Goal: Task Accomplishment & Management: Use online tool/utility

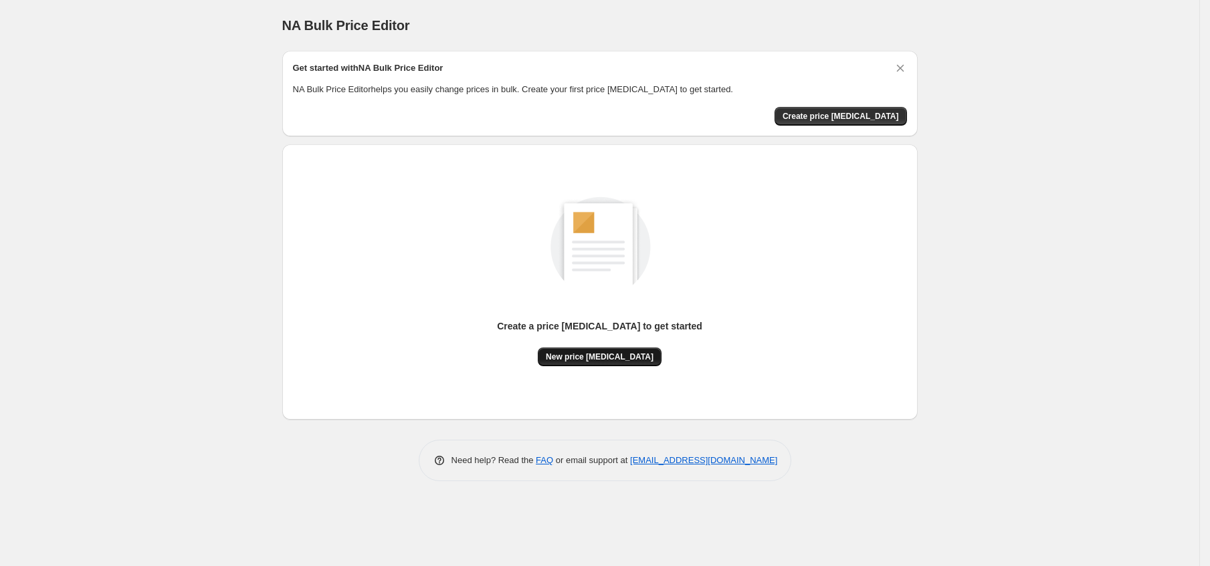
click at [602, 358] on span "New price change job" at bounding box center [600, 357] width 108 height 11
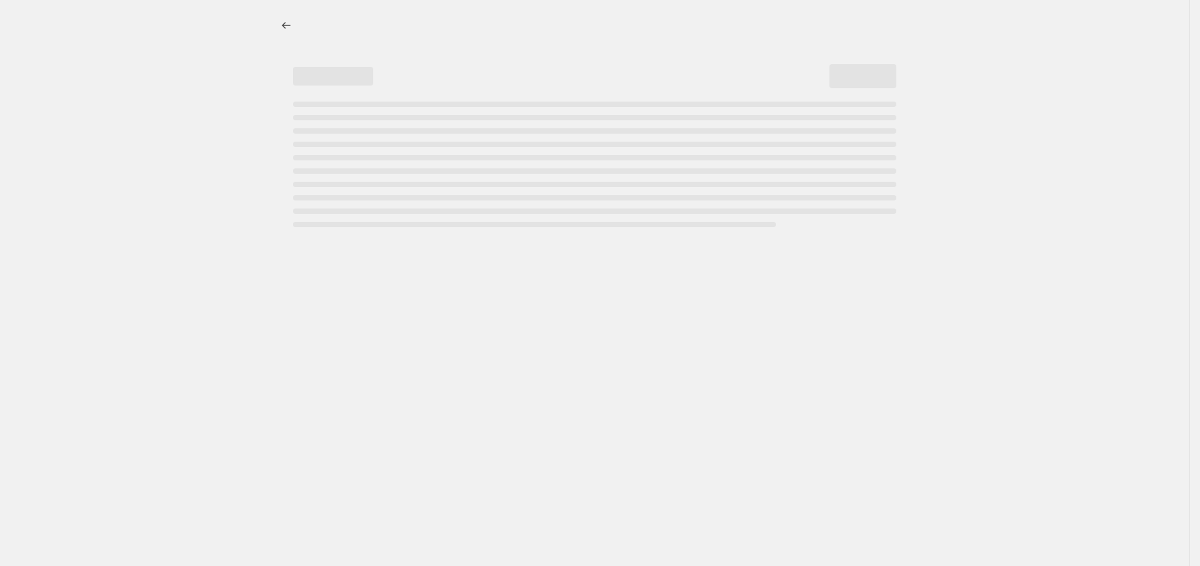
select select "percentage"
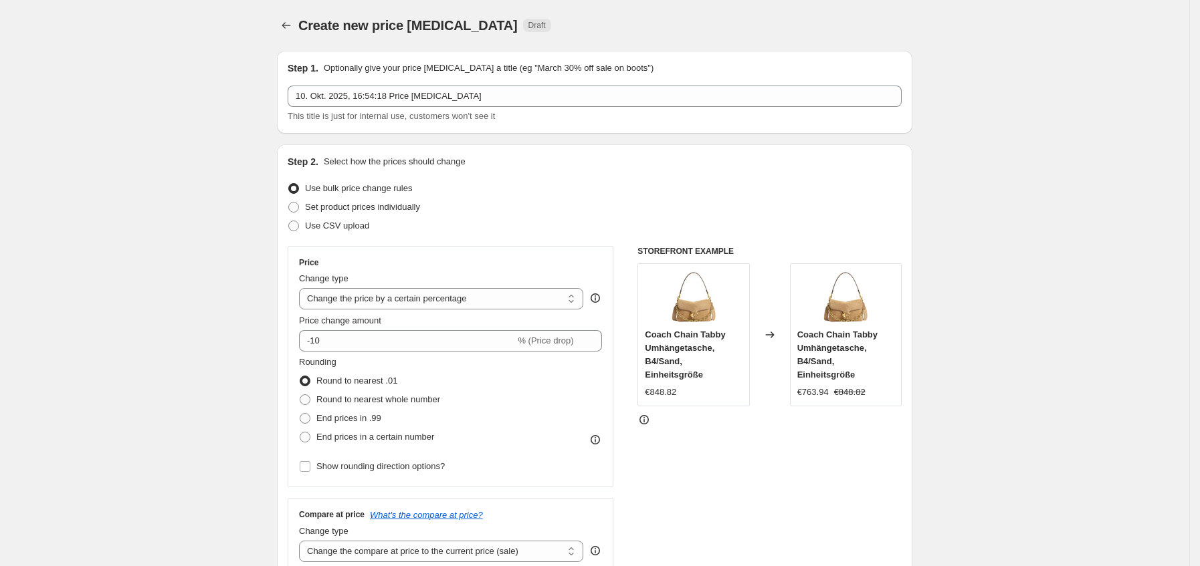
click at [434, 356] on fieldset "Rounding Round to nearest .01 Round to nearest whole number End prices in .99 E…" at bounding box center [369, 401] width 141 height 91
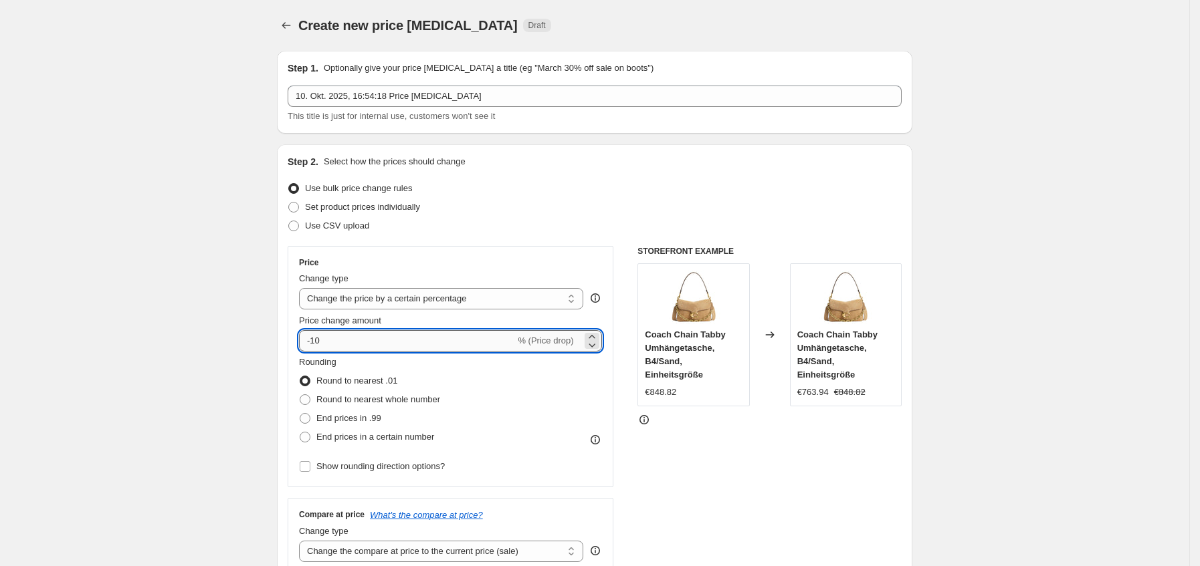
click at [447, 343] on input "-10" at bounding box center [407, 340] width 216 height 21
type input "-1"
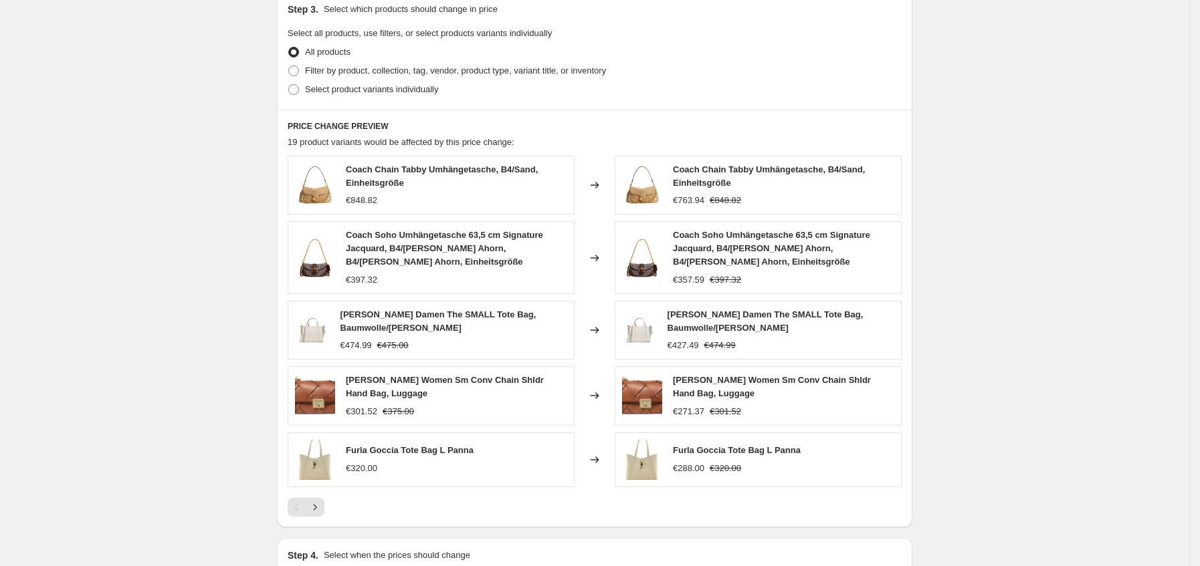
scroll to position [805, 0]
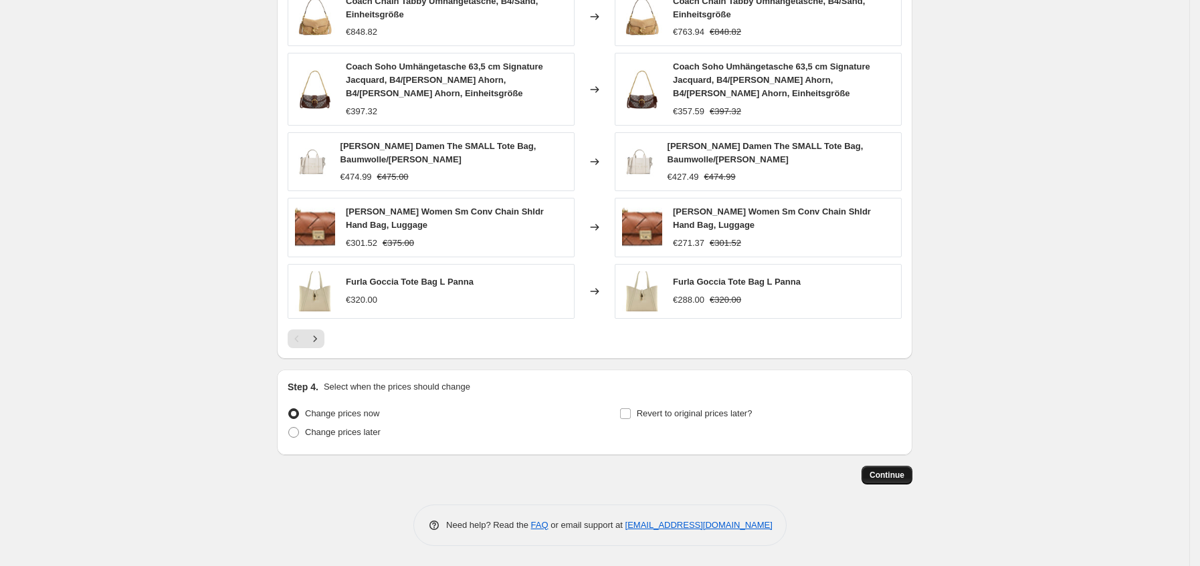
type input "-35"
click at [897, 475] on span "Continue" at bounding box center [886, 475] width 35 height 11
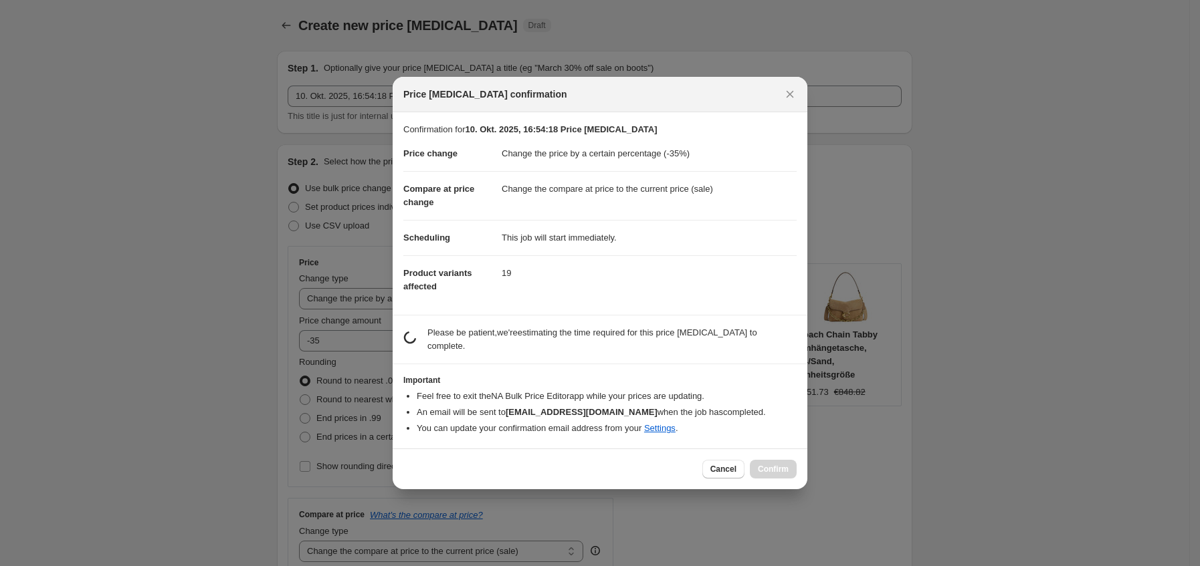
scroll to position [0, 0]
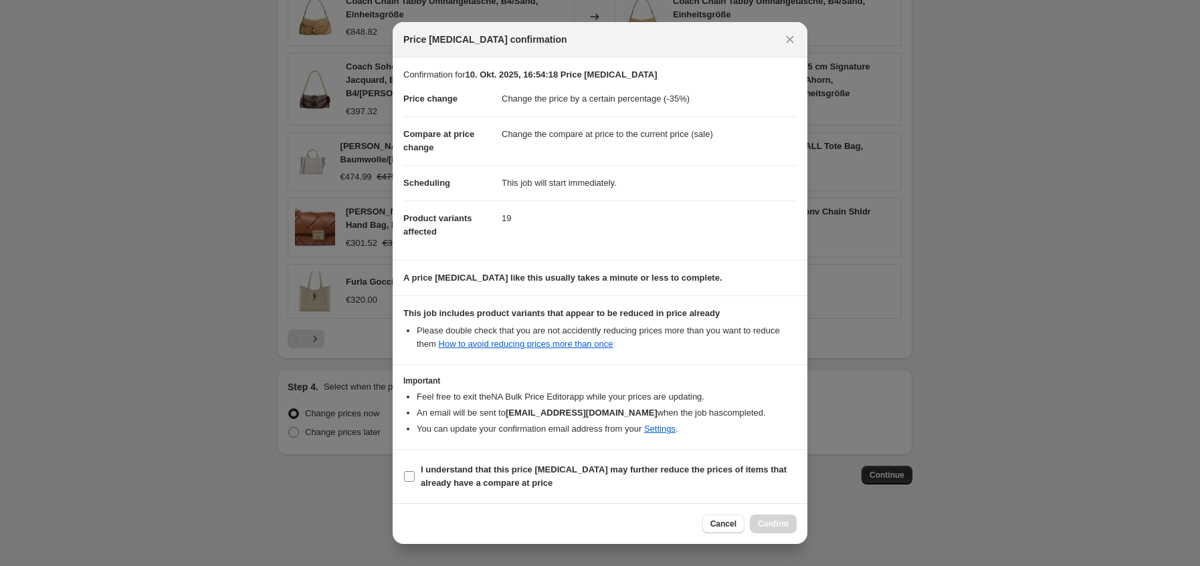
click at [468, 461] on label "I understand that this price change job may further reduce the prices of items …" at bounding box center [599, 477] width 393 height 32
click at [415, 471] on input "I understand that this price change job may further reduce the prices of items …" at bounding box center [409, 476] width 11 height 11
checkbox input "true"
click at [774, 522] on span "Confirm" at bounding box center [773, 524] width 31 height 11
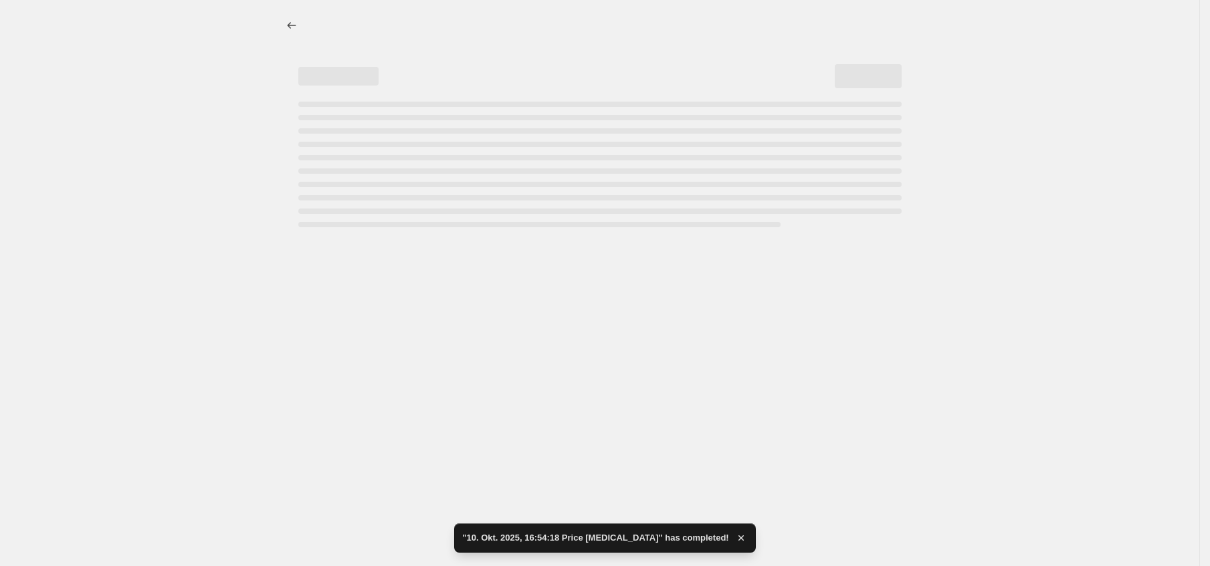
select select "percentage"
